Goal: Task Accomplishment & Management: Manage account settings

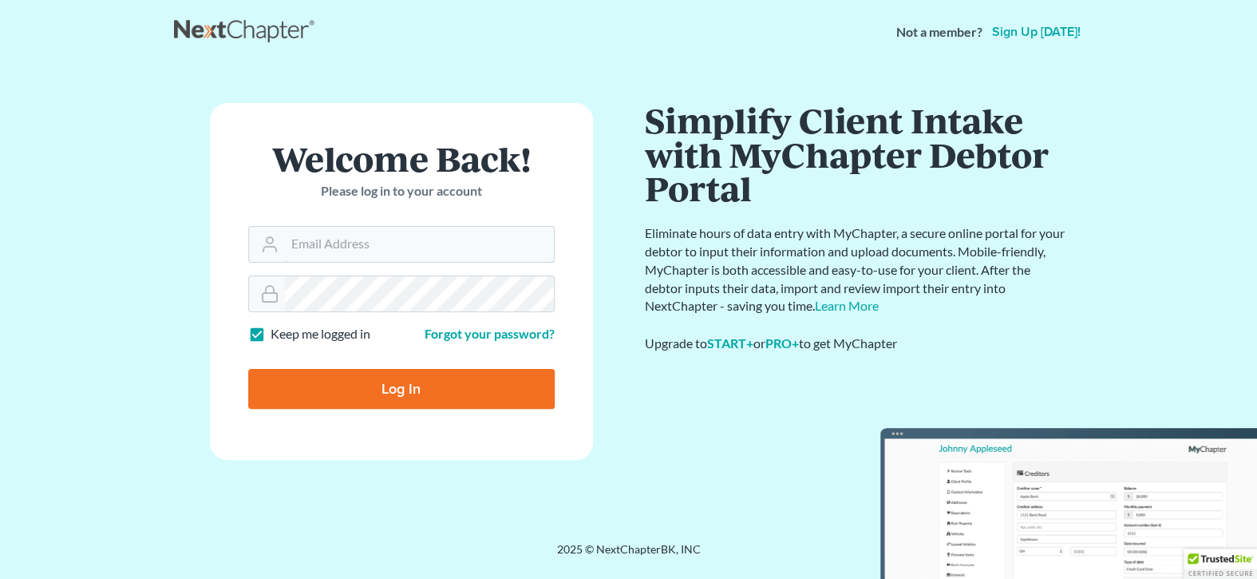
type input "[EMAIL_ADDRESS][DOMAIN_NAME]"
click at [390, 389] on input "Log In" at bounding box center [401, 389] width 306 height 40
type input "Thinking..."
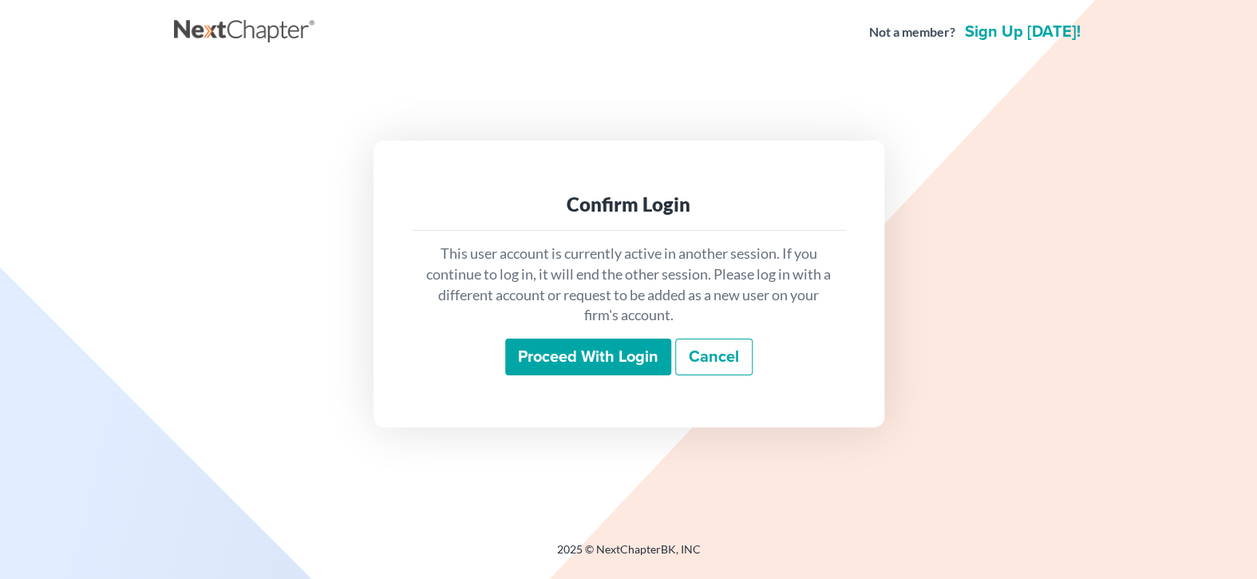
click at [598, 350] on input "Proceed with login" at bounding box center [588, 356] width 166 height 37
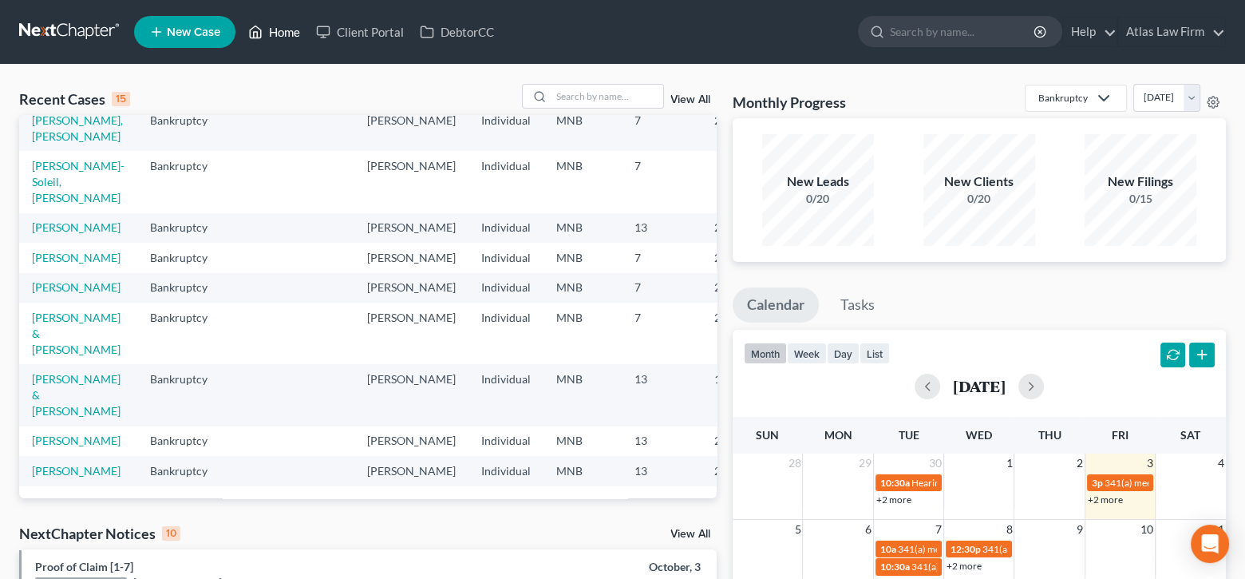
click at [290, 32] on link "Home" at bounding box center [274, 32] width 68 height 29
